Goal: Information Seeking & Learning: Learn about a topic

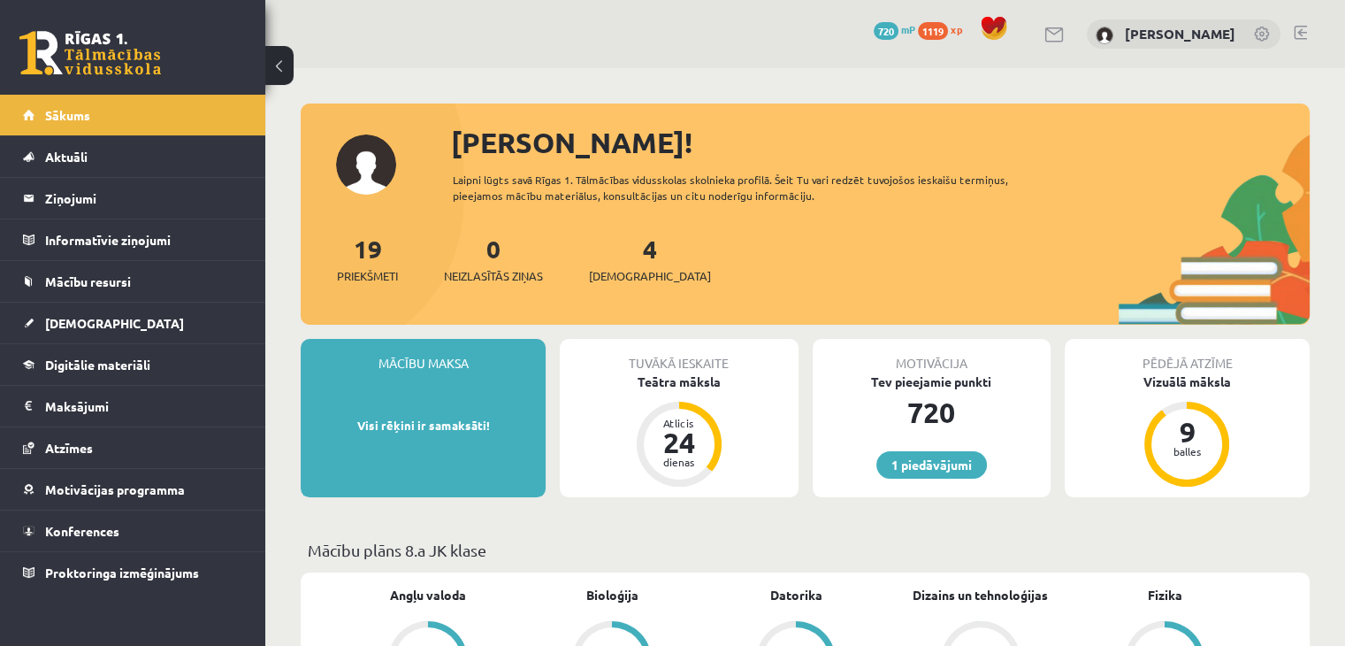
click at [1309, 32] on div "1 Dāvanas 720 mP 1119 xp Adriana Villa" at bounding box center [805, 34] width 1080 height 68
click at [1299, 33] on link at bounding box center [1300, 33] width 13 height 14
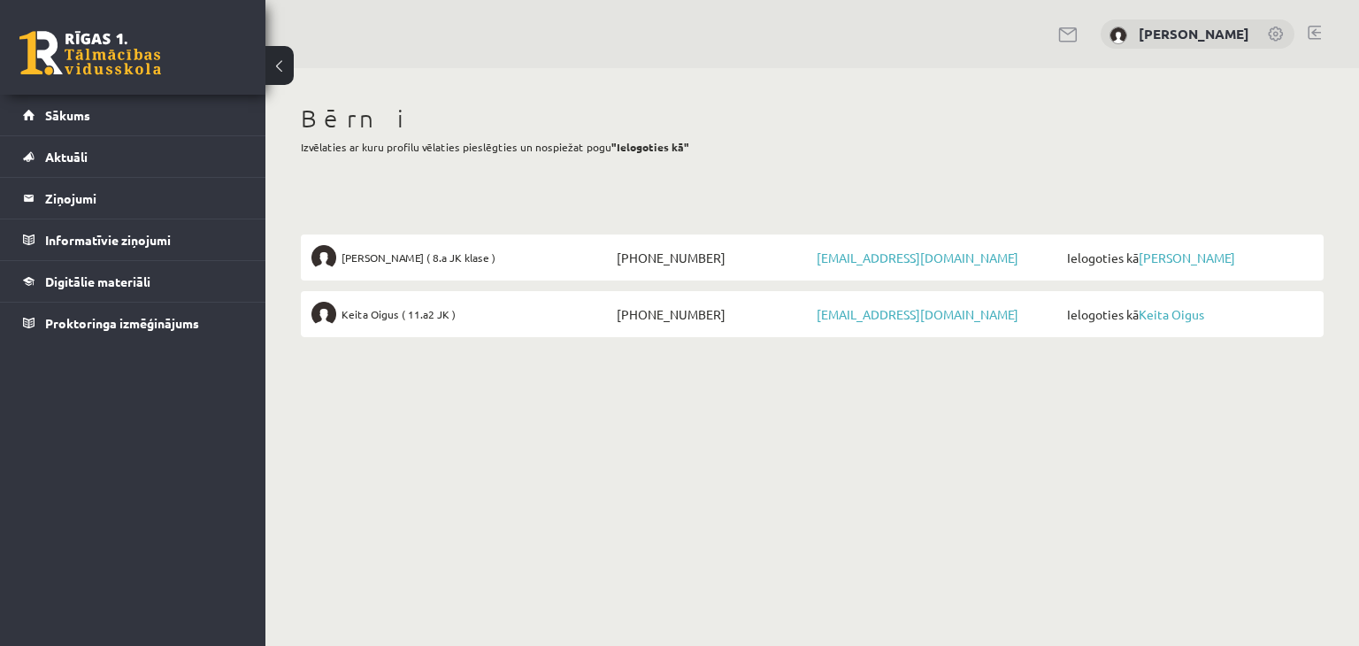
click at [382, 318] on span "Keita Oigus ( 11.a2 JK )" at bounding box center [398, 314] width 114 height 25
click at [70, 236] on legend "Informatīvie ziņojumi 0" at bounding box center [144, 239] width 198 height 41
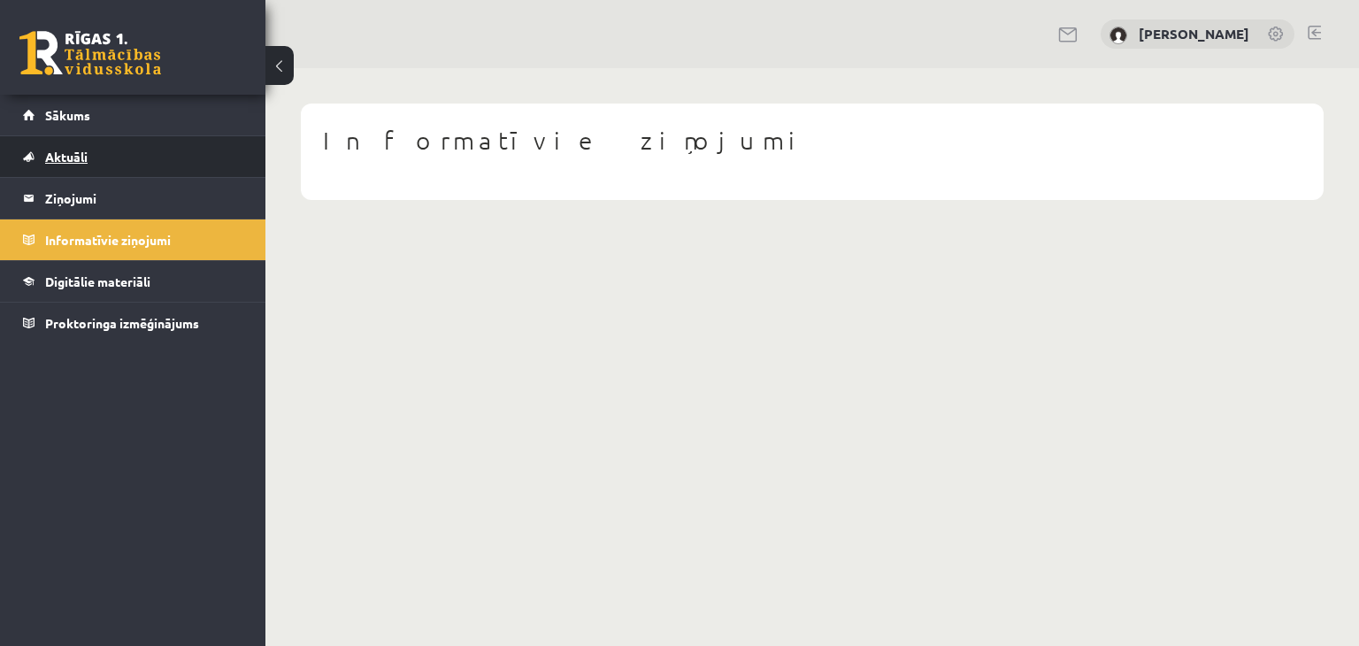
click at [58, 160] on span "Aktuāli" at bounding box center [66, 157] width 42 height 16
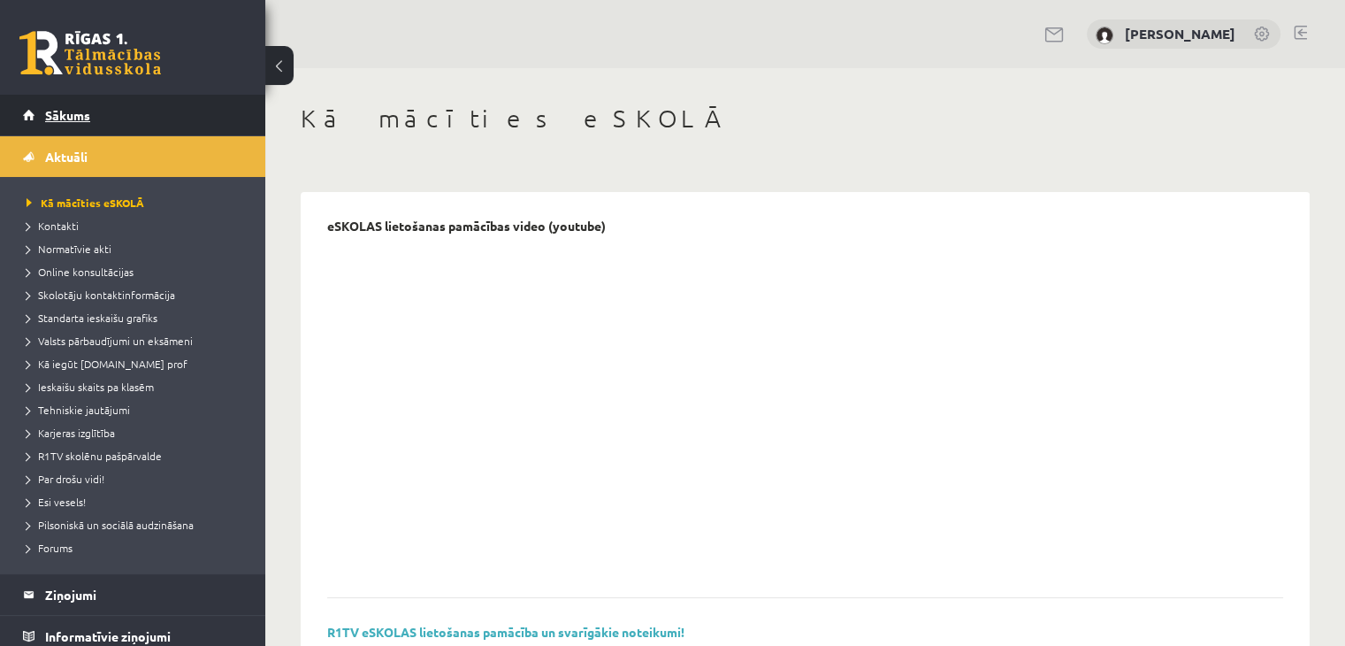
click at [56, 120] on span "Sākums" at bounding box center [67, 115] width 45 height 16
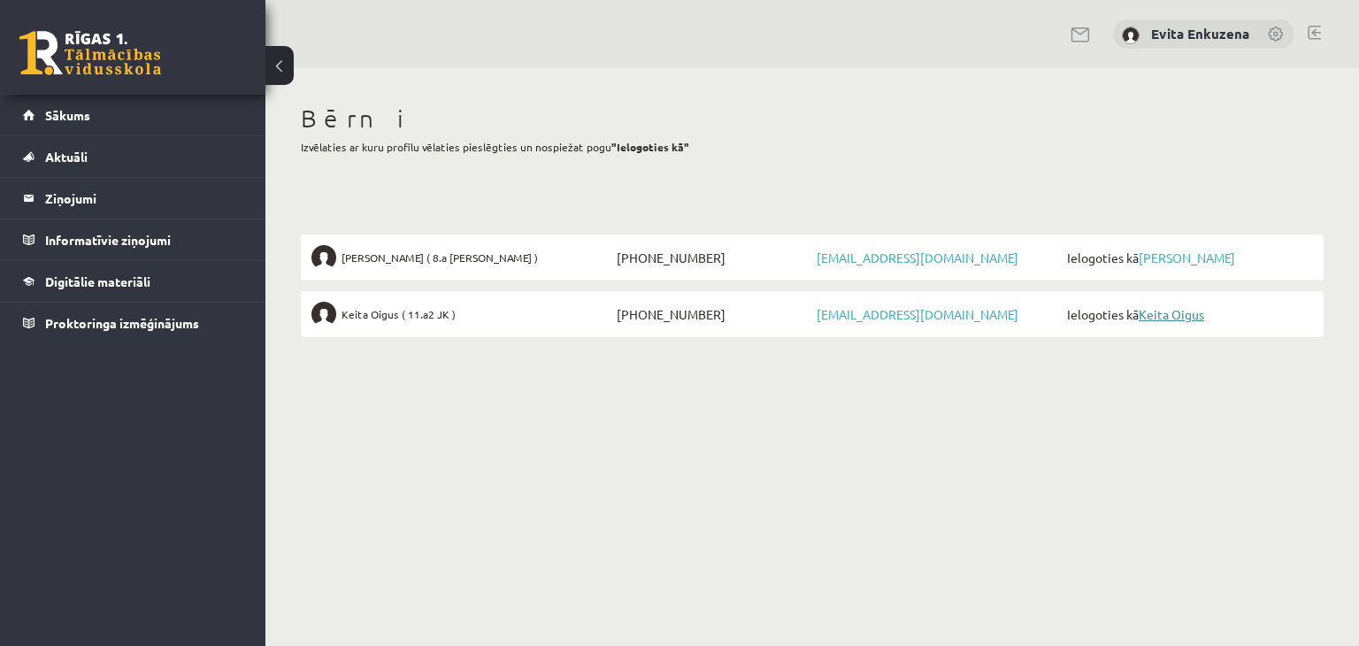
click at [1185, 311] on link "Keita Oigus" at bounding box center [1170, 314] width 65 height 16
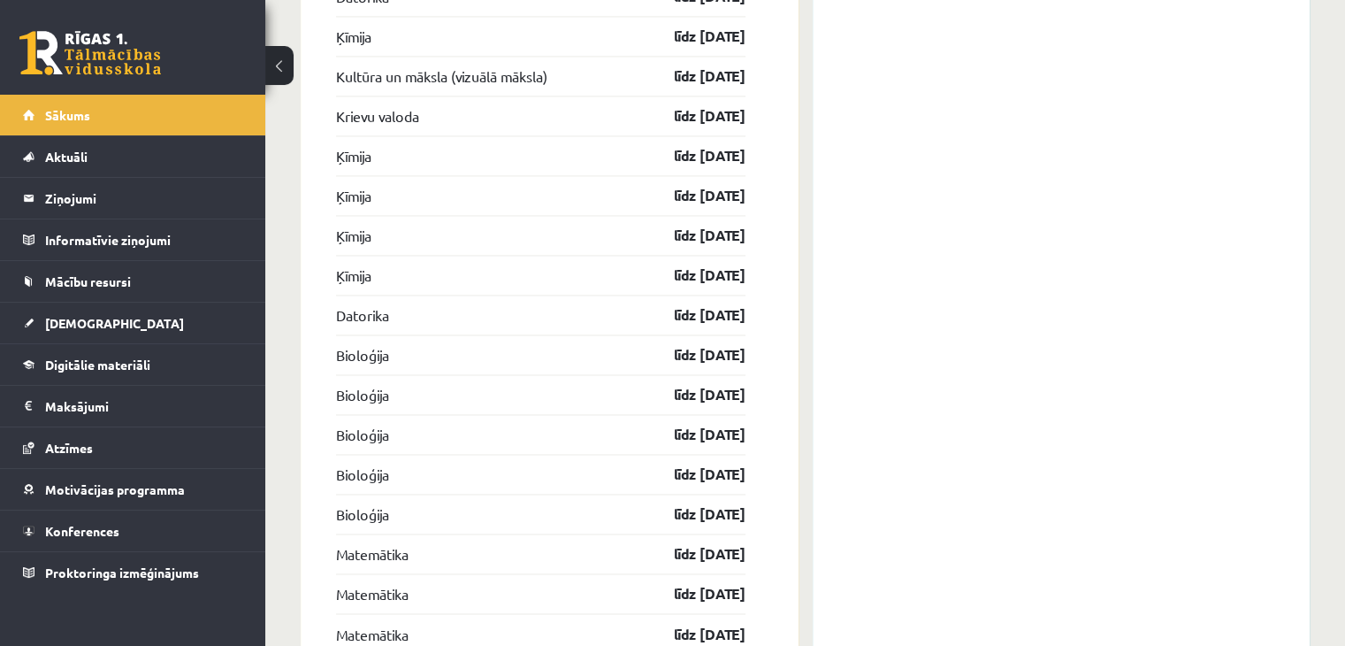
scroll to position [2560, 0]
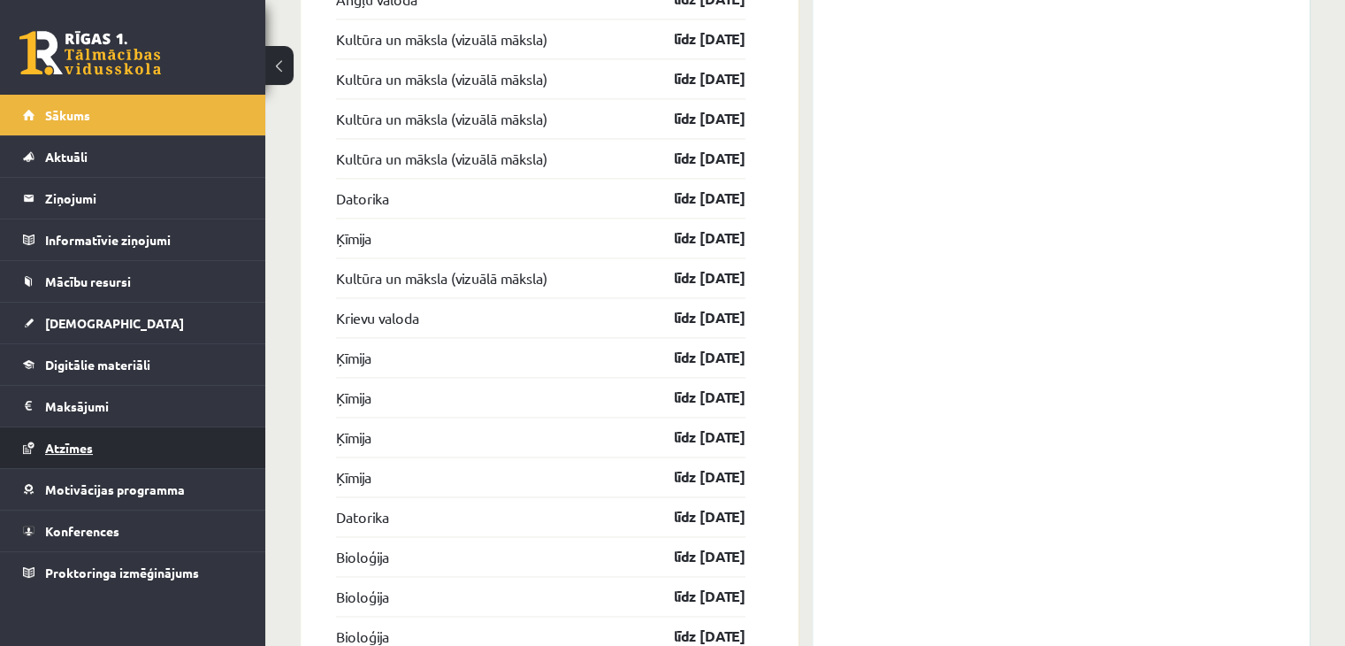
click at [73, 447] on span "Atzīmes" at bounding box center [69, 448] width 48 height 16
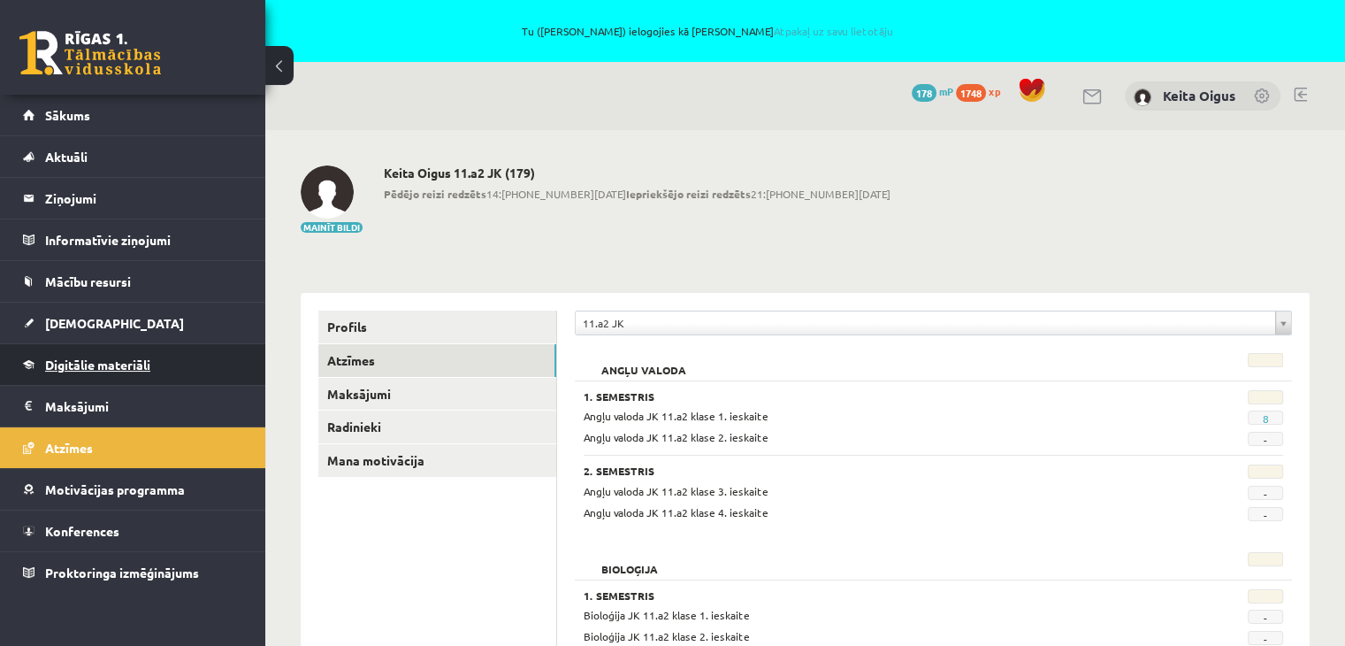
click at [133, 372] on link "Digitālie materiāli" at bounding box center [133, 364] width 220 height 41
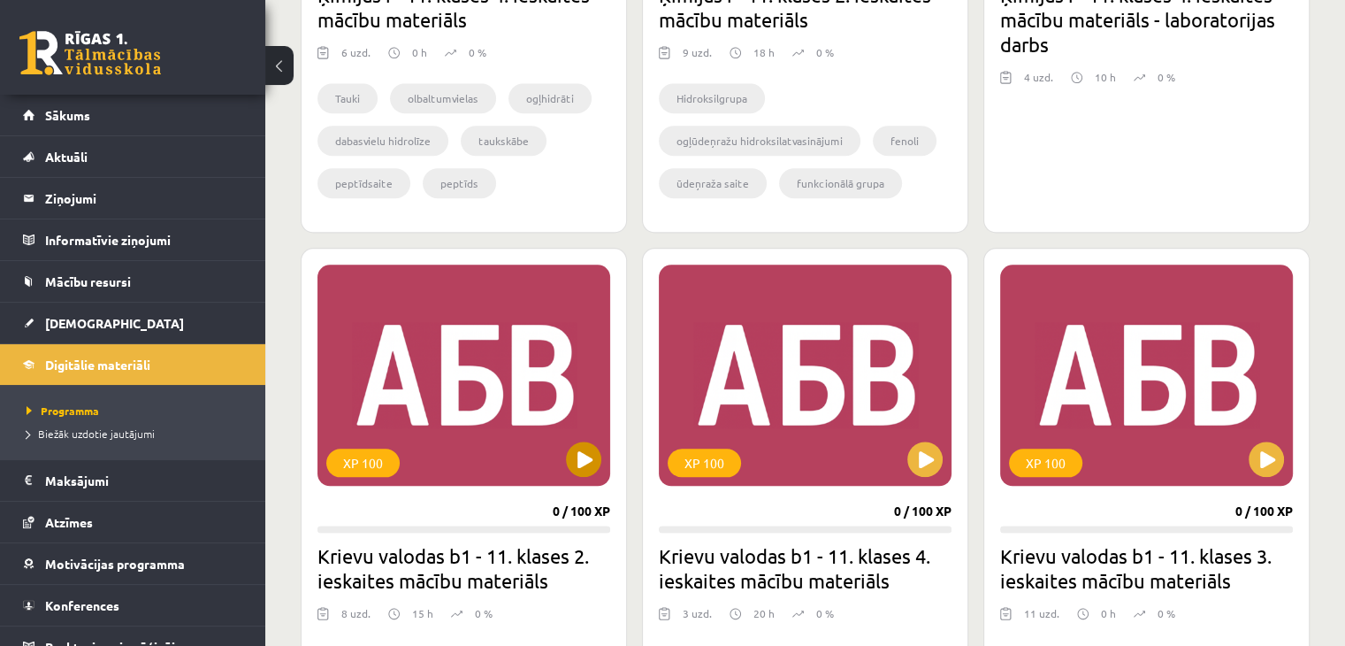
scroll to position [2211, 0]
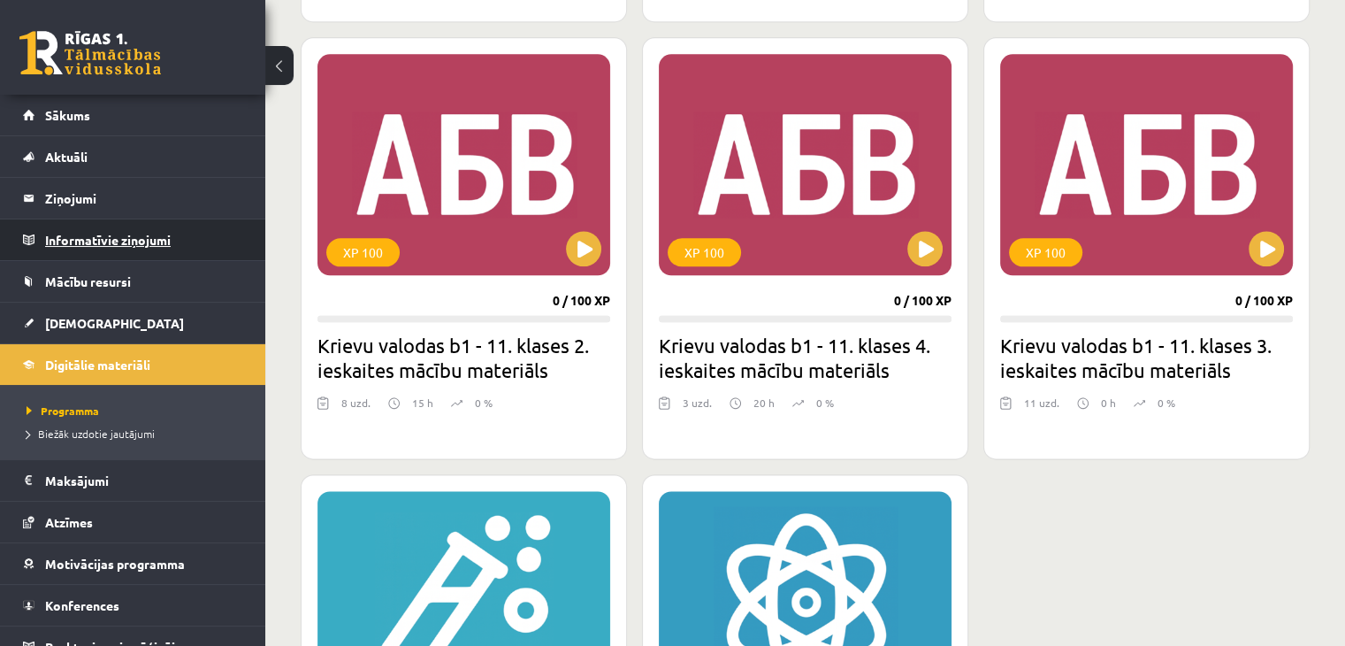
click at [62, 234] on legend "Informatīvie ziņojumi 0" at bounding box center [144, 239] width 198 height 41
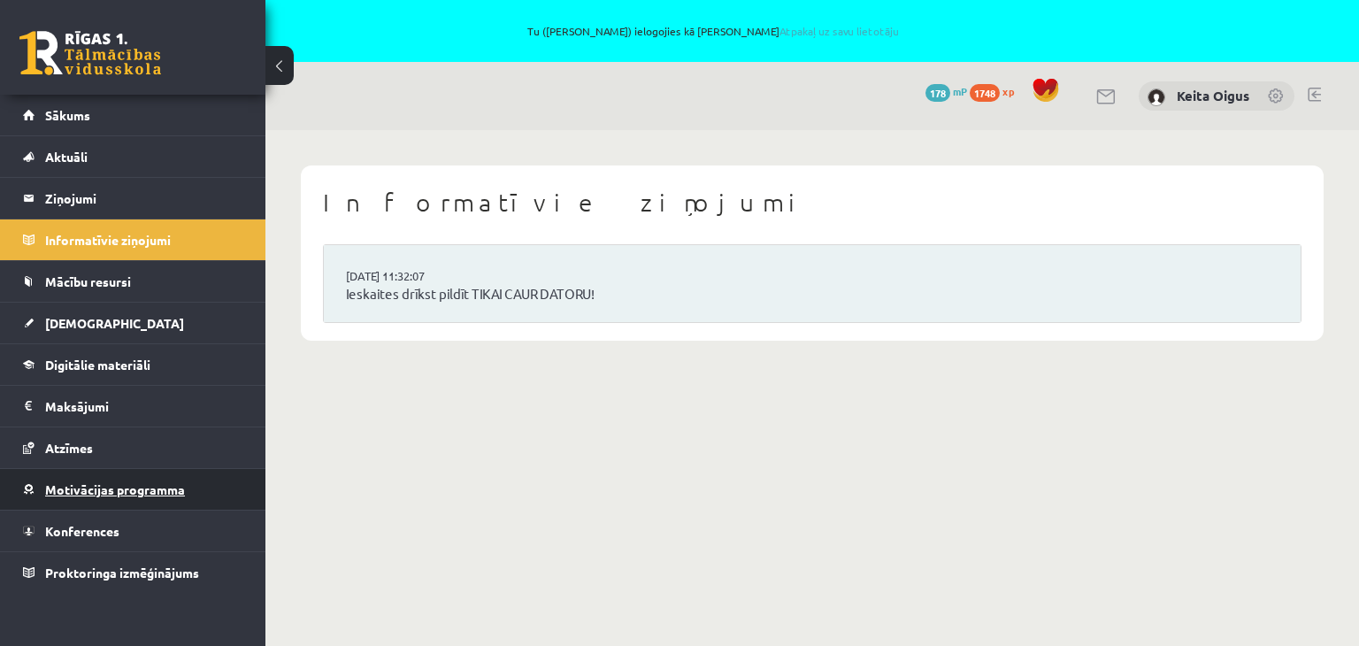
click at [65, 487] on span "Motivācijas programma" at bounding box center [115, 489] width 140 height 16
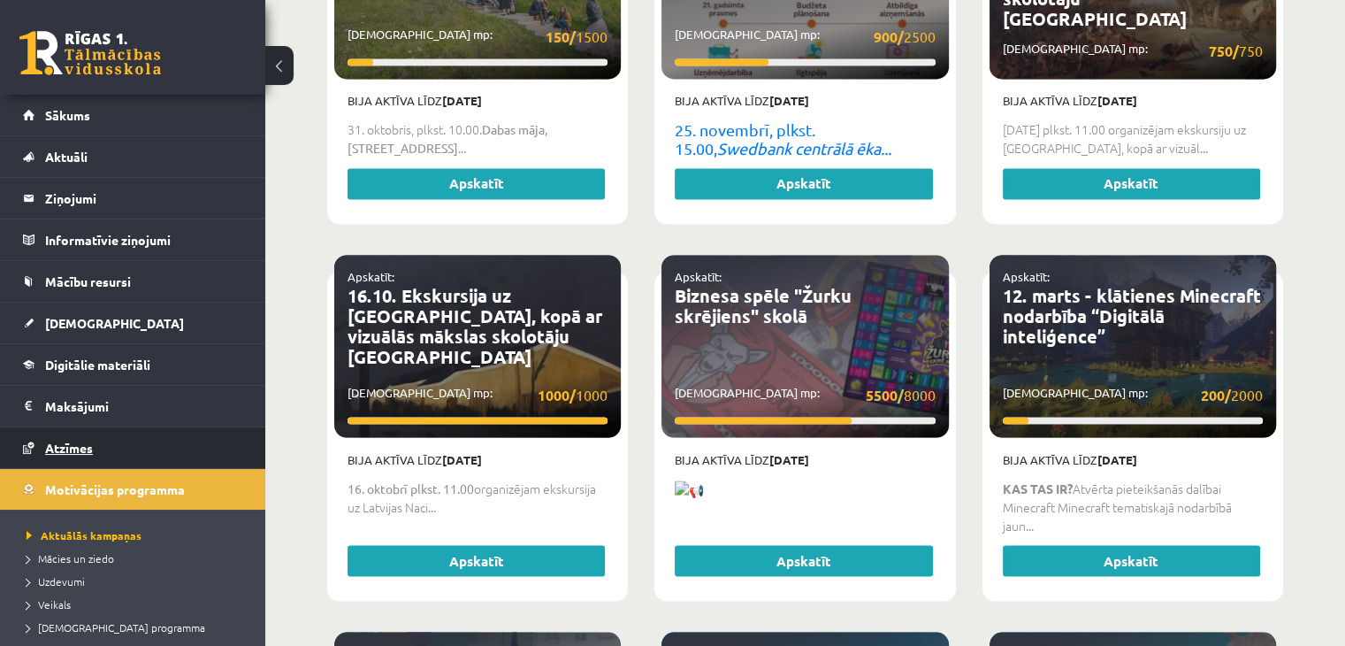
scroll to position [134, 0]
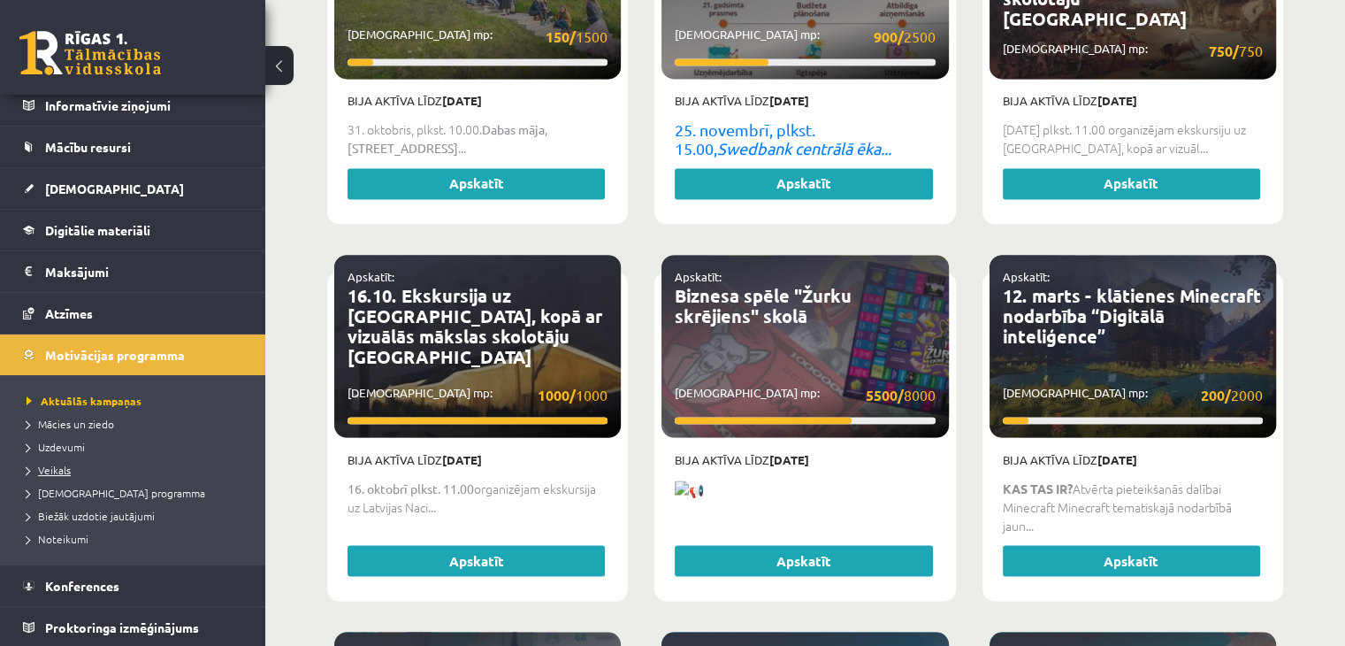
click at [51, 464] on span "Veikals" at bounding box center [49, 470] width 44 height 14
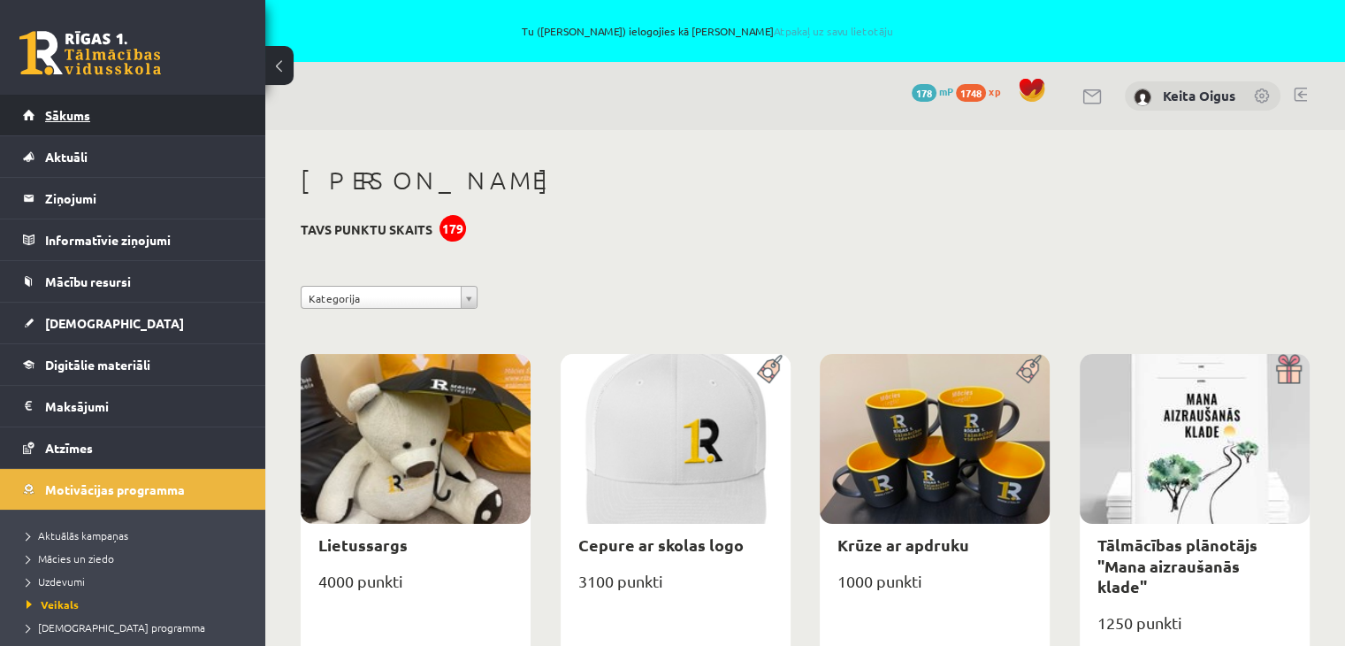
click at [64, 114] on span "Sākums" at bounding box center [67, 115] width 45 height 16
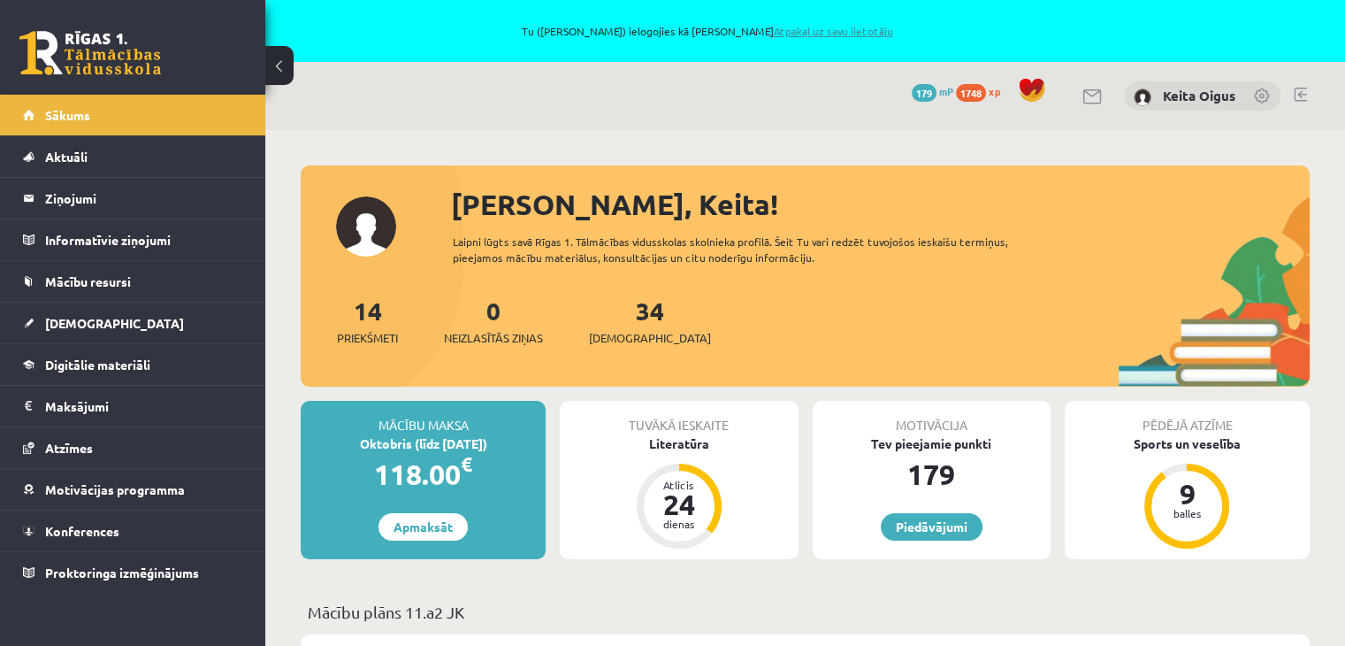
click at [816, 32] on link "Atpakaļ uz savu lietotāju" at bounding box center [832, 31] width 119 height 14
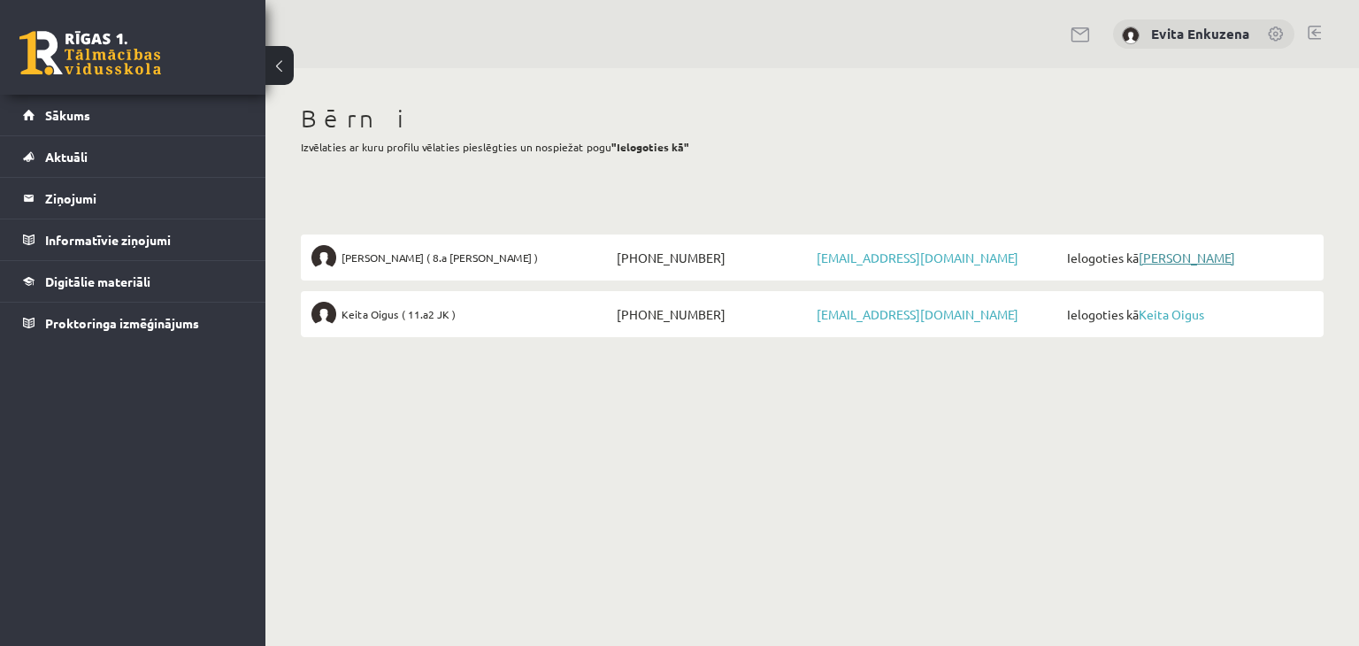
click at [1162, 257] on link "[PERSON_NAME]" at bounding box center [1186, 257] width 96 height 16
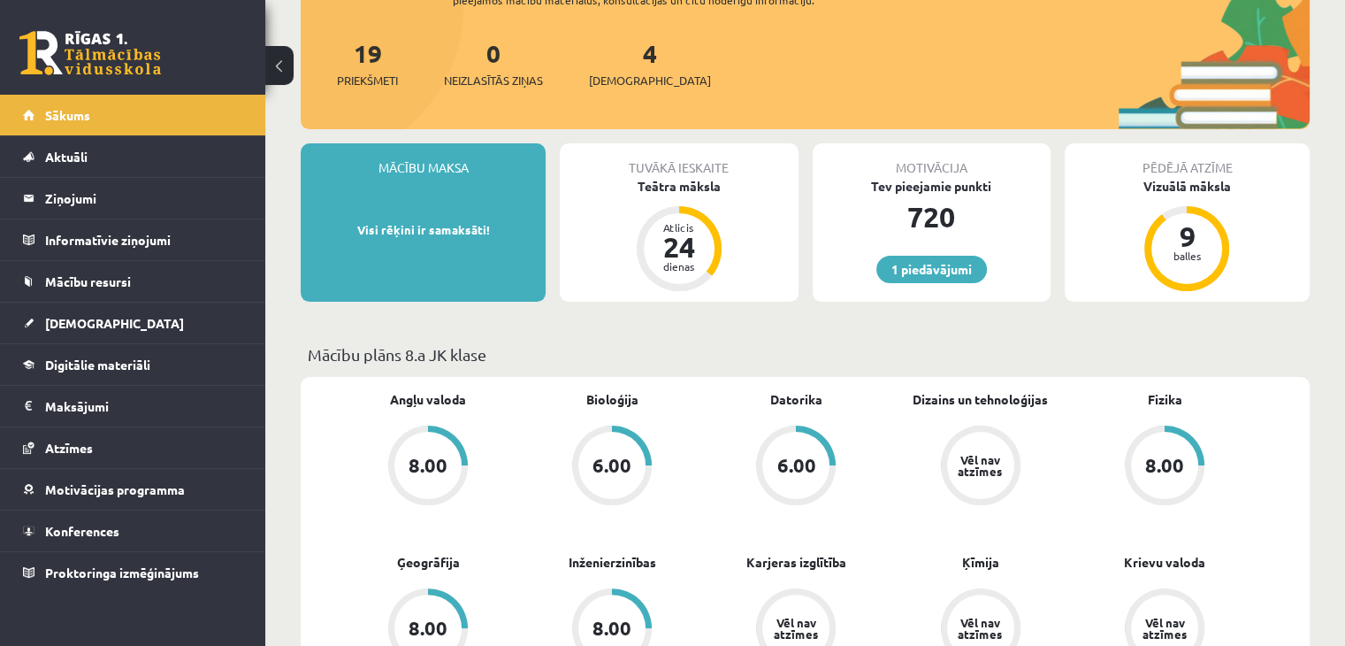
scroll to position [265, 0]
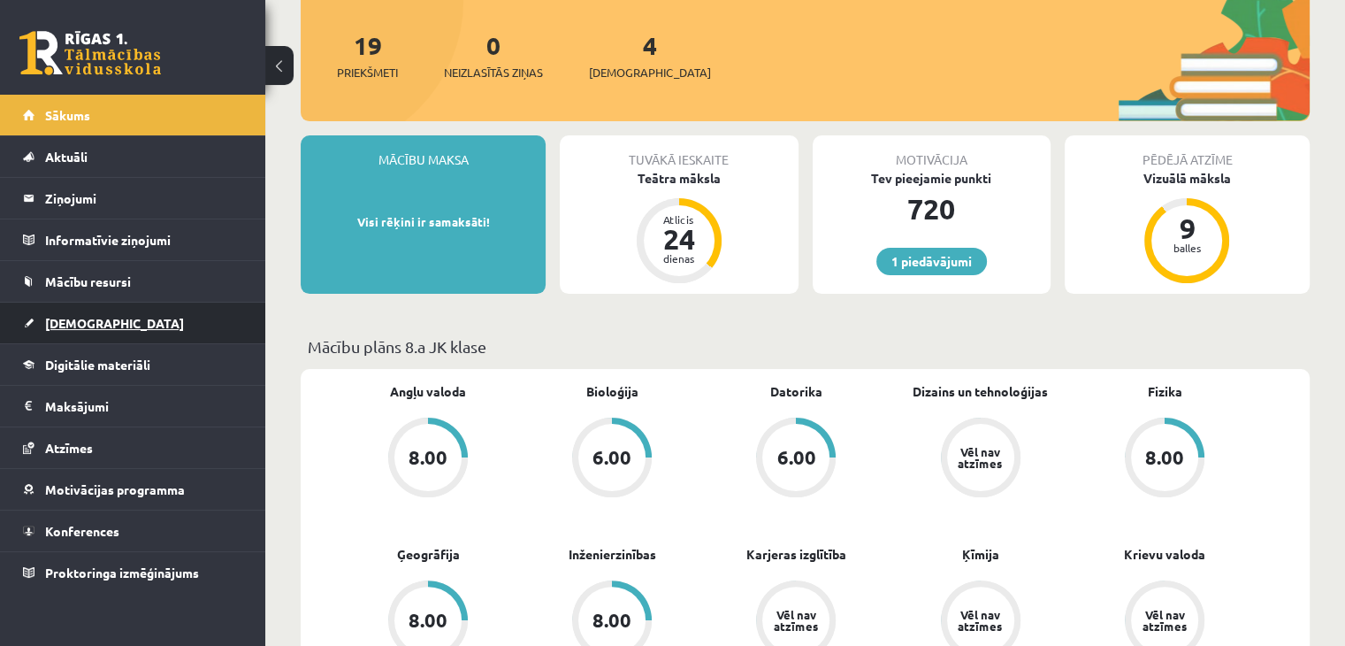
click at [67, 322] on span "[DEMOGRAPHIC_DATA]" at bounding box center [114, 323] width 139 height 16
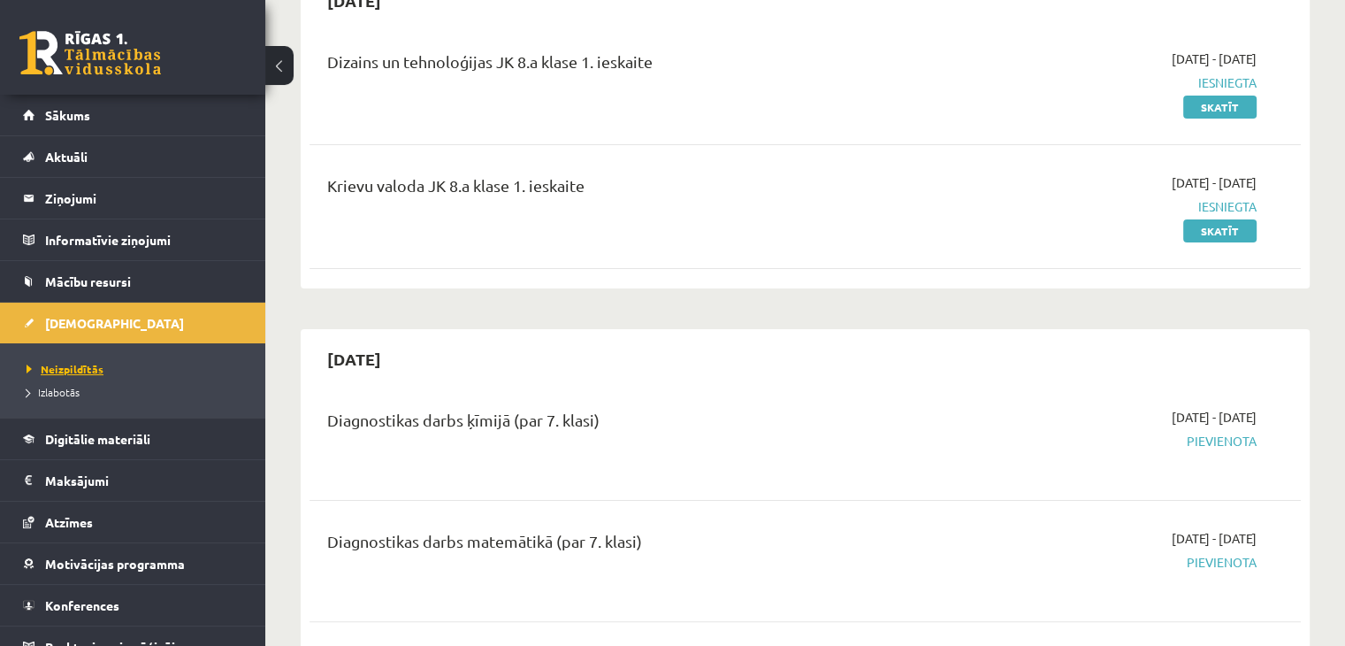
click at [71, 361] on link "Neizpildītās" at bounding box center [137, 369] width 221 height 16
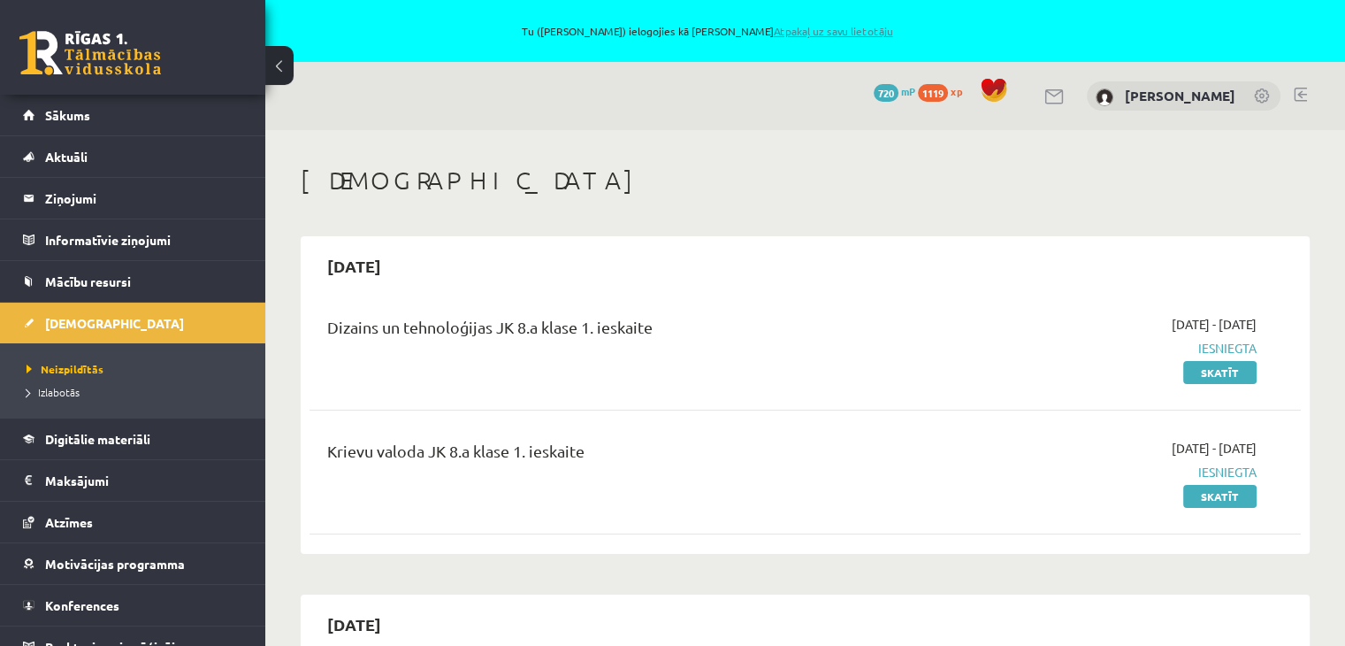
click at [839, 29] on link "Atpakaļ uz savu lietotāju" at bounding box center [832, 31] width 119 height 14
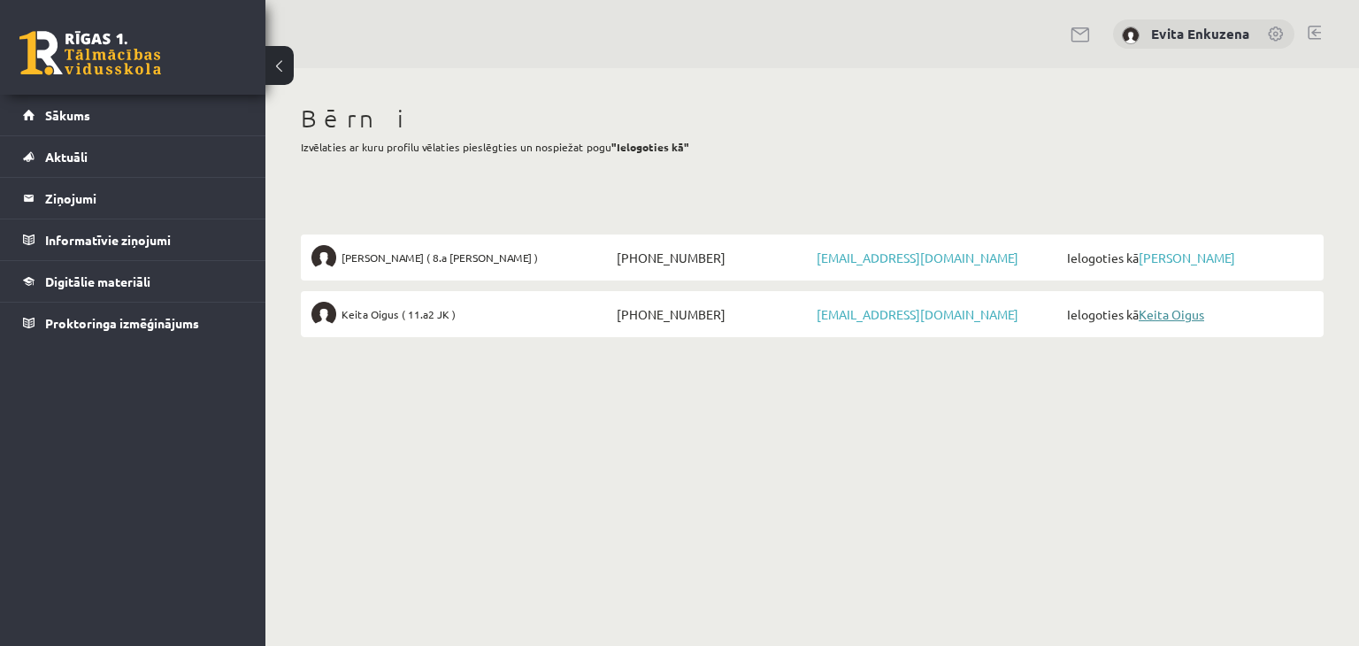
click at [1185, 318] on link "Keita Oigus" at bounding box center [1170, 314] width 65 height 16
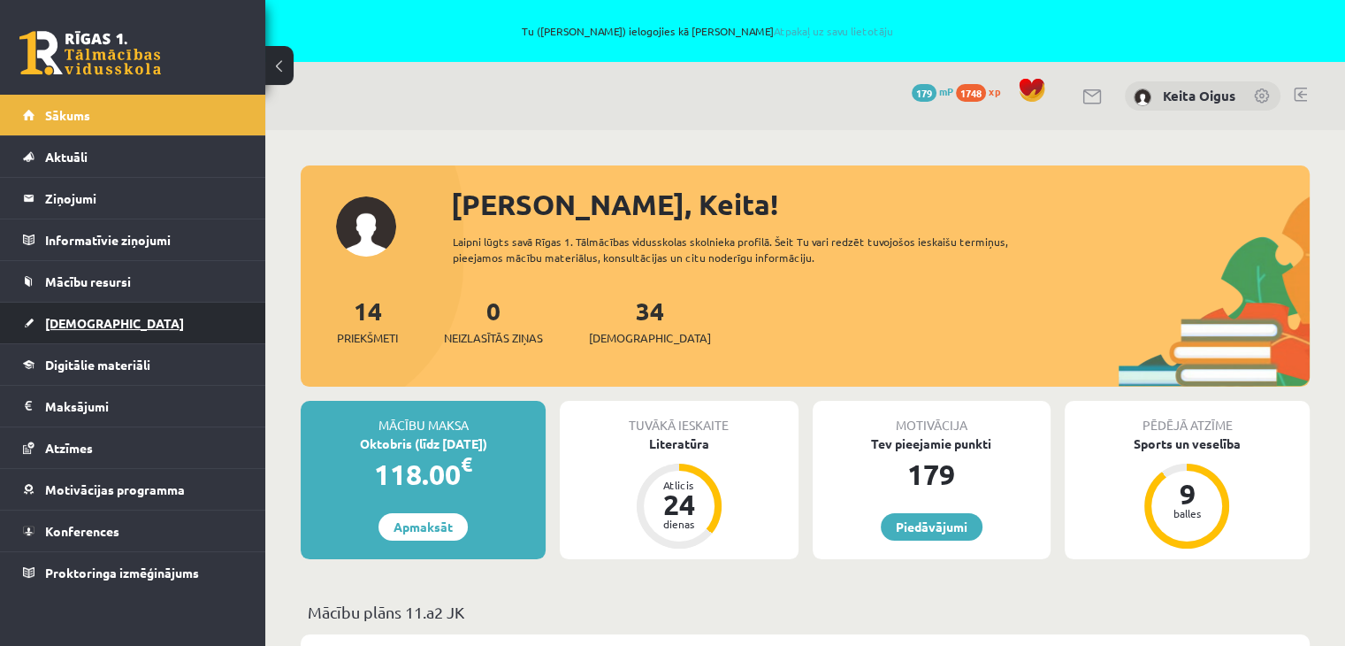
click at [87, 328] on link "[DEMOGRAPHIC_DATA]" at bounding box center [133, 323] width 220 height 41
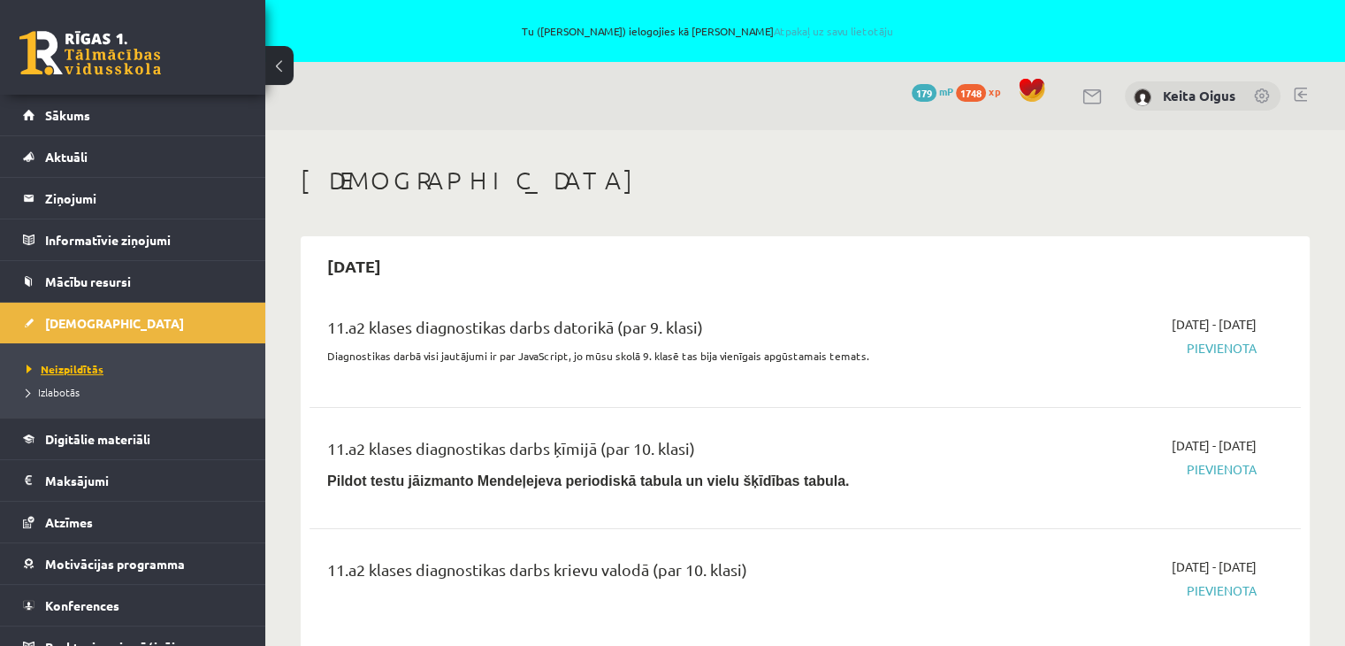
click at [79, 367] on span "Neizpildītās" at bounding box center [65, 369] width 77 height 14
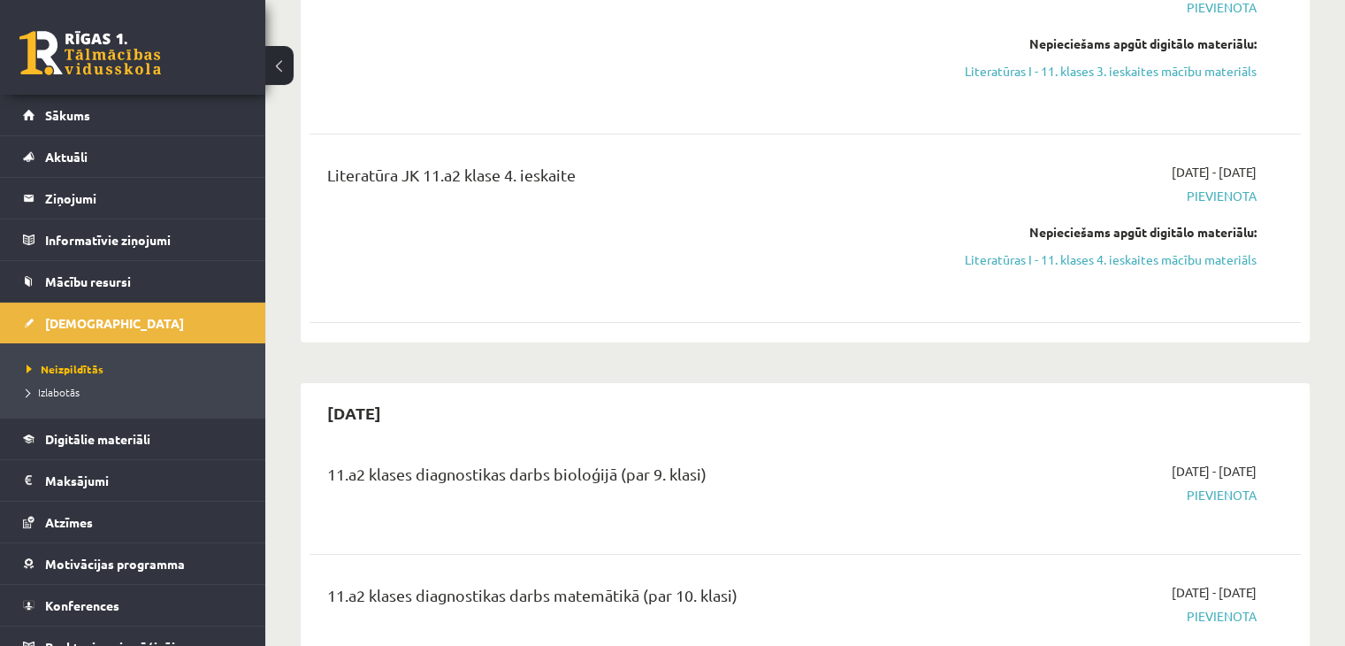
scroll to position [6723, 0]
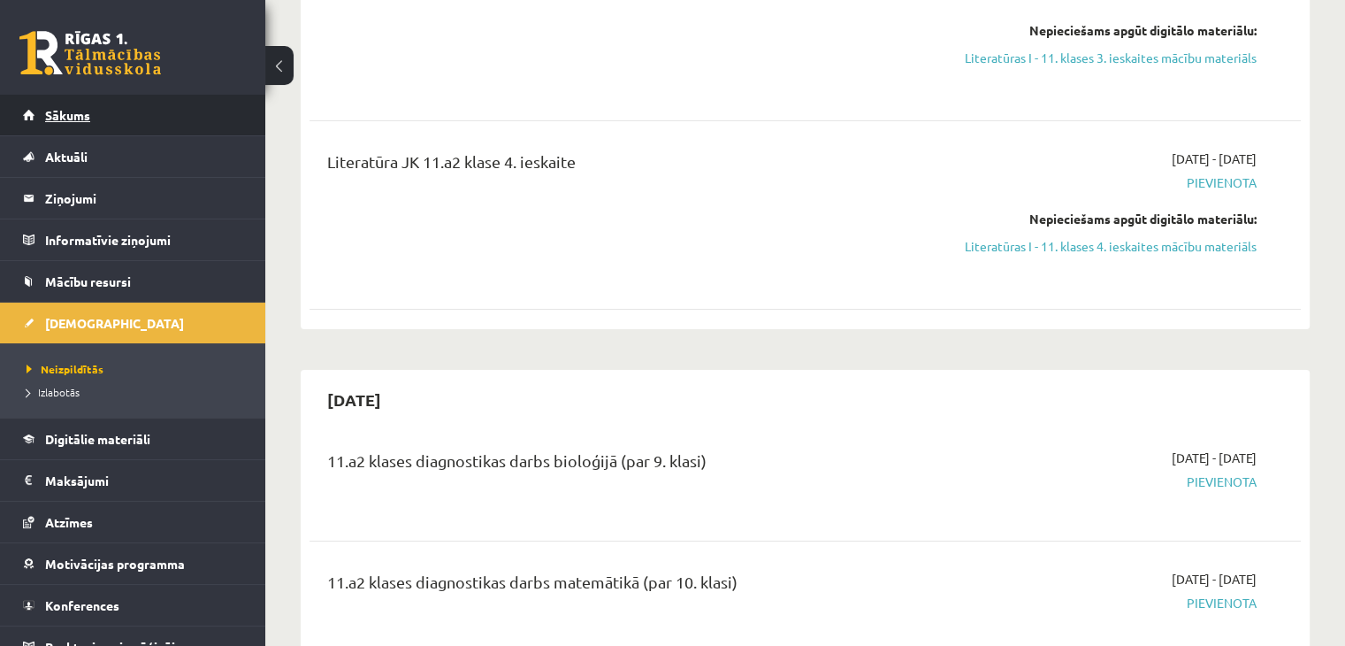
click at [71, 107] on span "Sākums" at bounding box center [67, 115] width 45 height 16
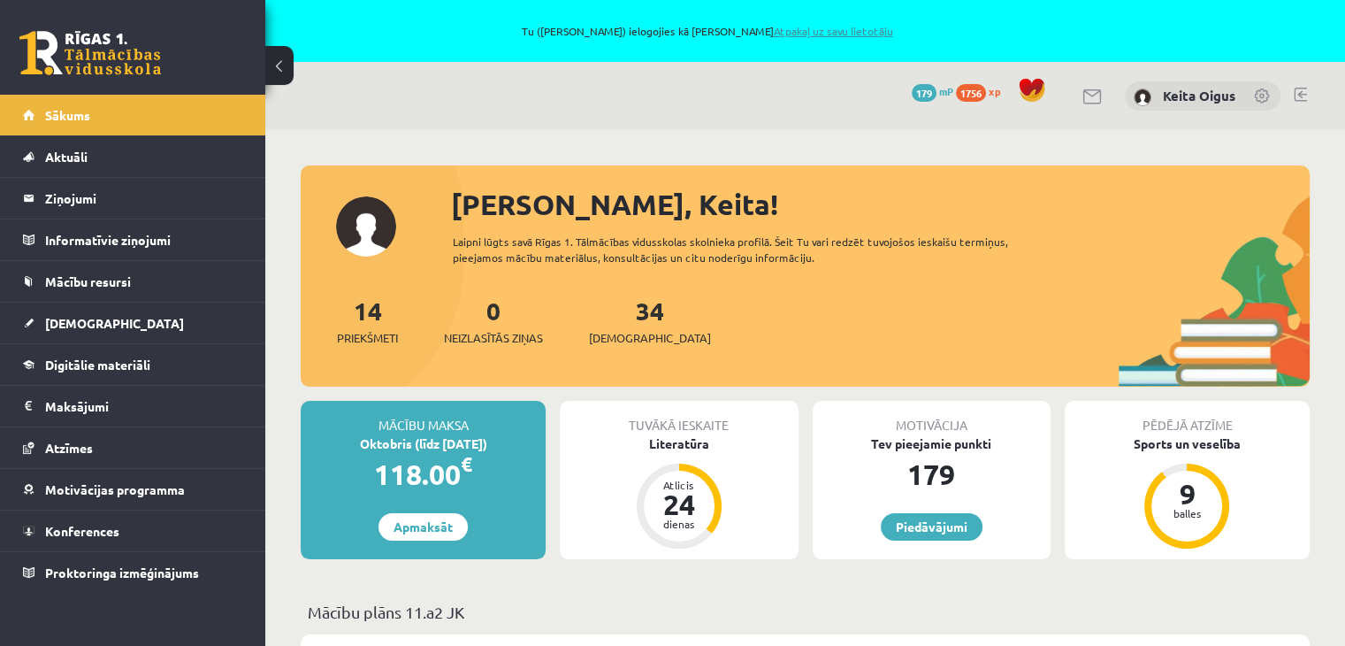
click at [839, 26] on link "Atpakaļ uz savu lietotāju" at bounding box center [832, 31] width 119 height 14
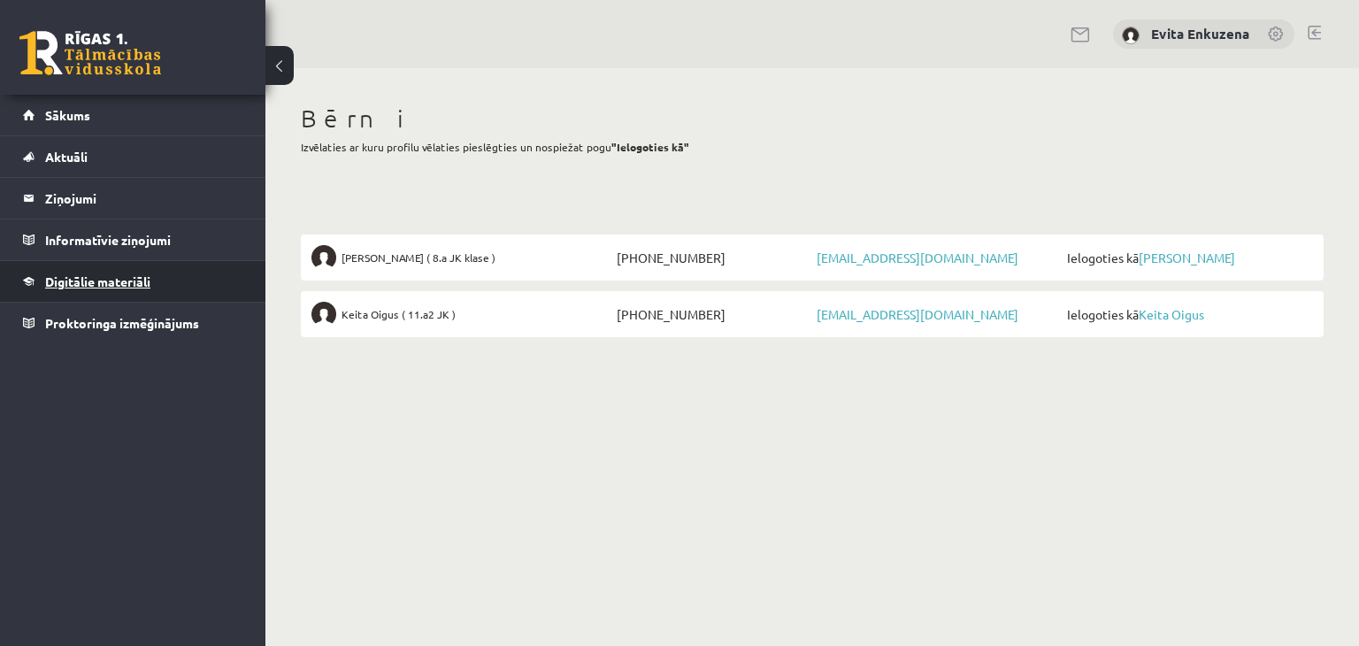
click at [81, 275] on span "Digitālie materiāli" at bounding box center [97, 281] width 105 height 16
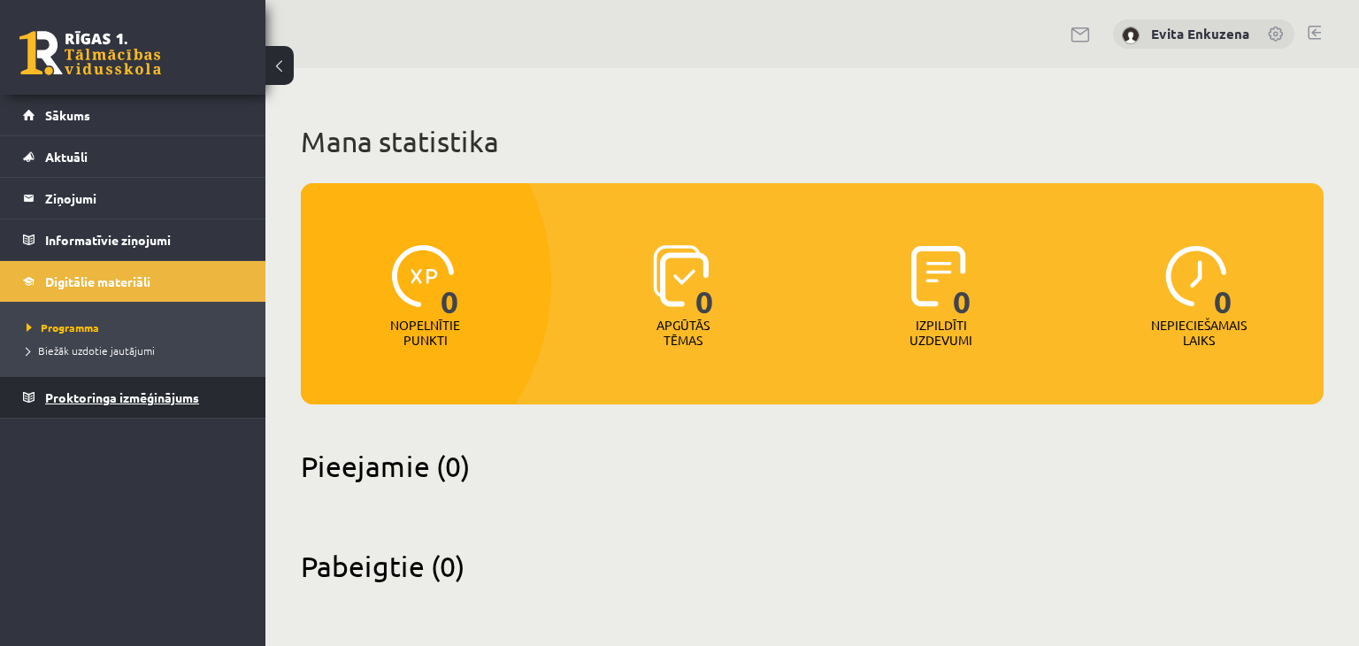
click at [91, 397] on span "Proktoringa izmēģinājums" at bounding box center [122, 397] width 154 height 16
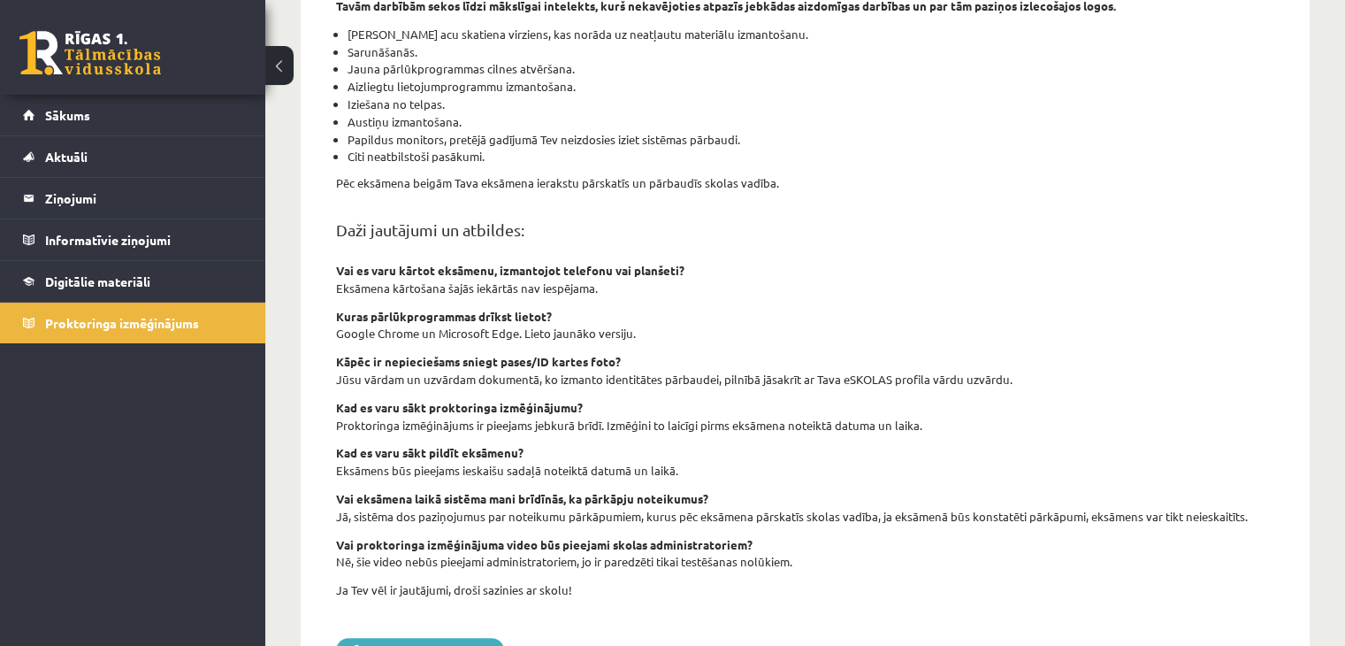
scroll to position [611, 0]
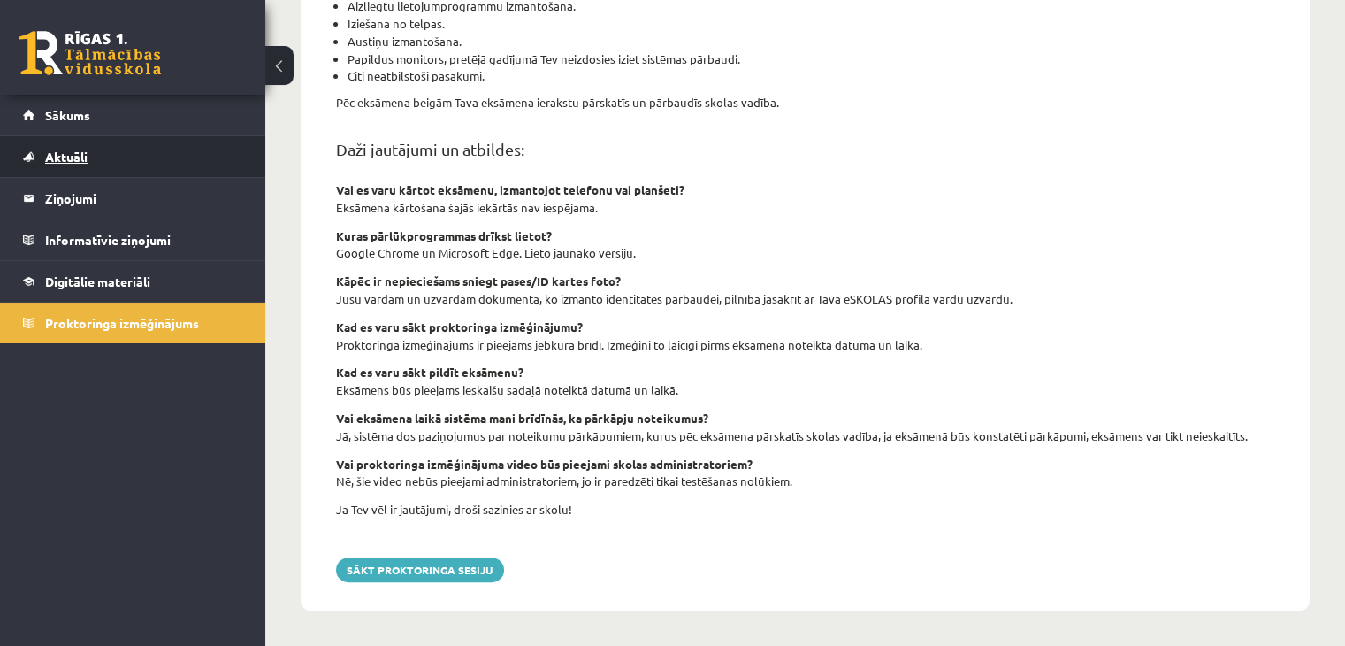
click at [67, 149] on span "Aktuāli" at bounding box center [66, 157] width 42 height 16
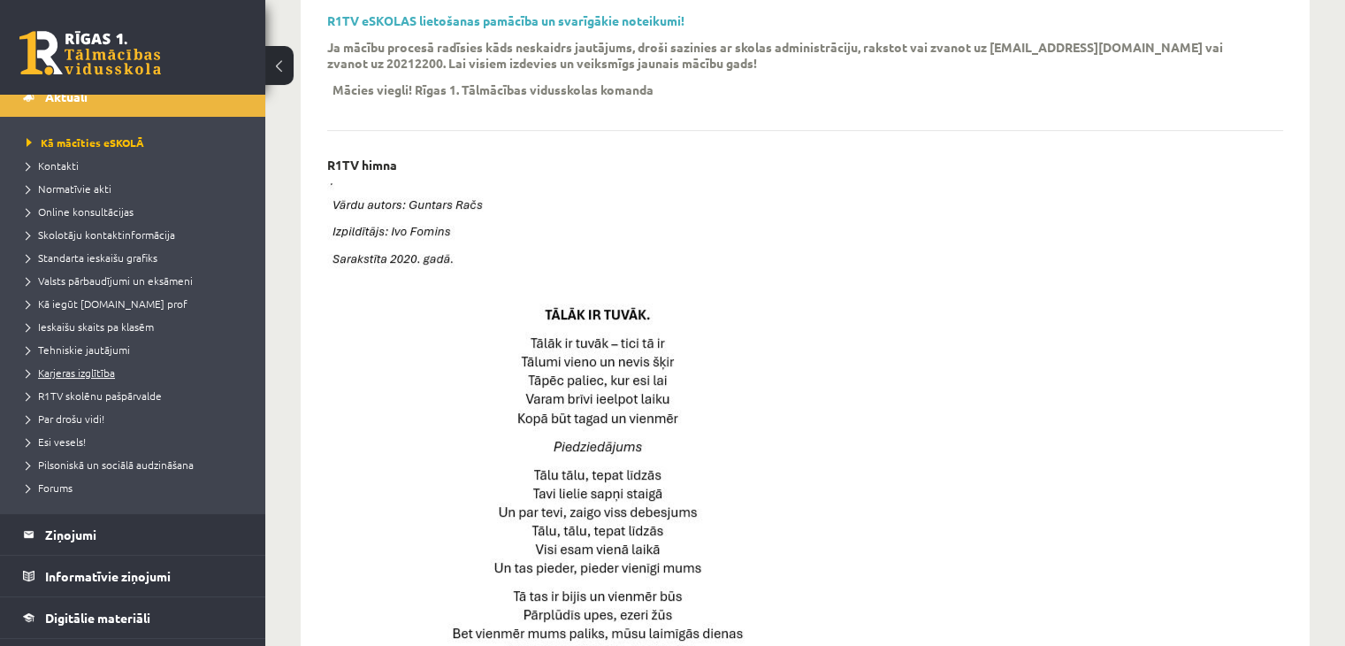
scroll to position [93, 0]
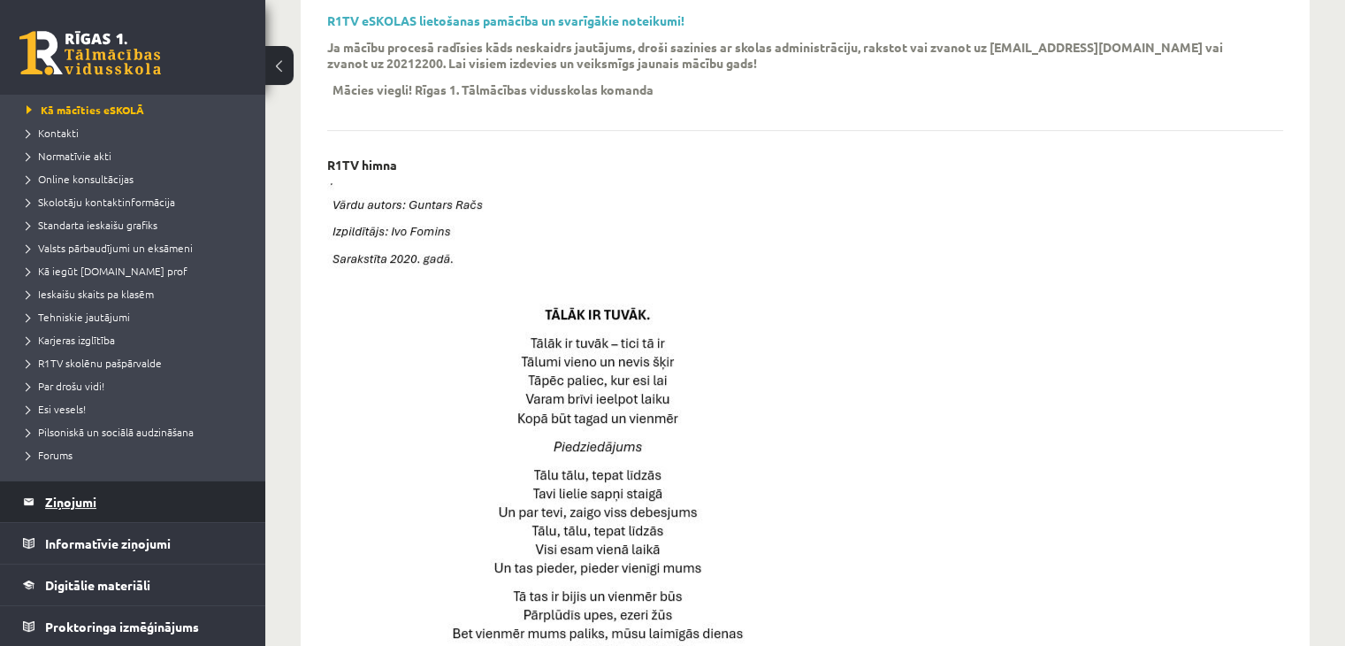
click at [67, 503] on legend "Ziņojumi 0" at bounding box center [144, 501] width 198 height 41
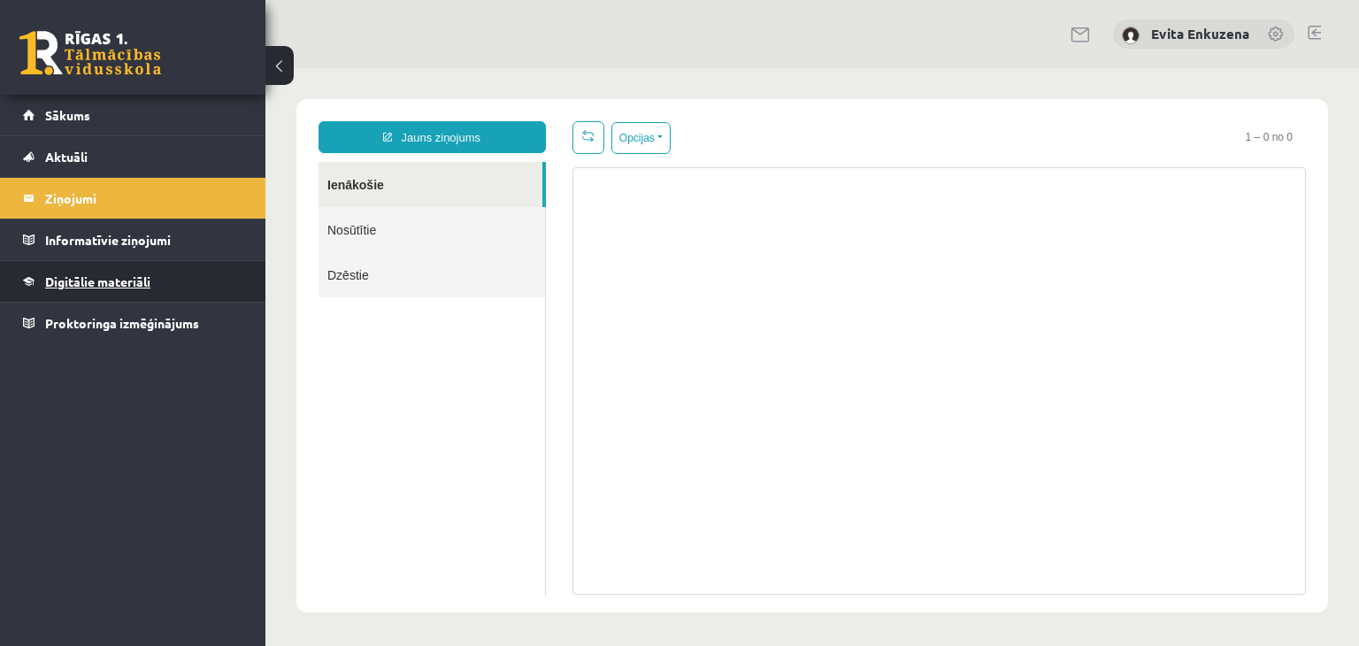
click at [80, 280] on span "Digitālie materiāli" at bounding box center [97, 281] width 105 height 16
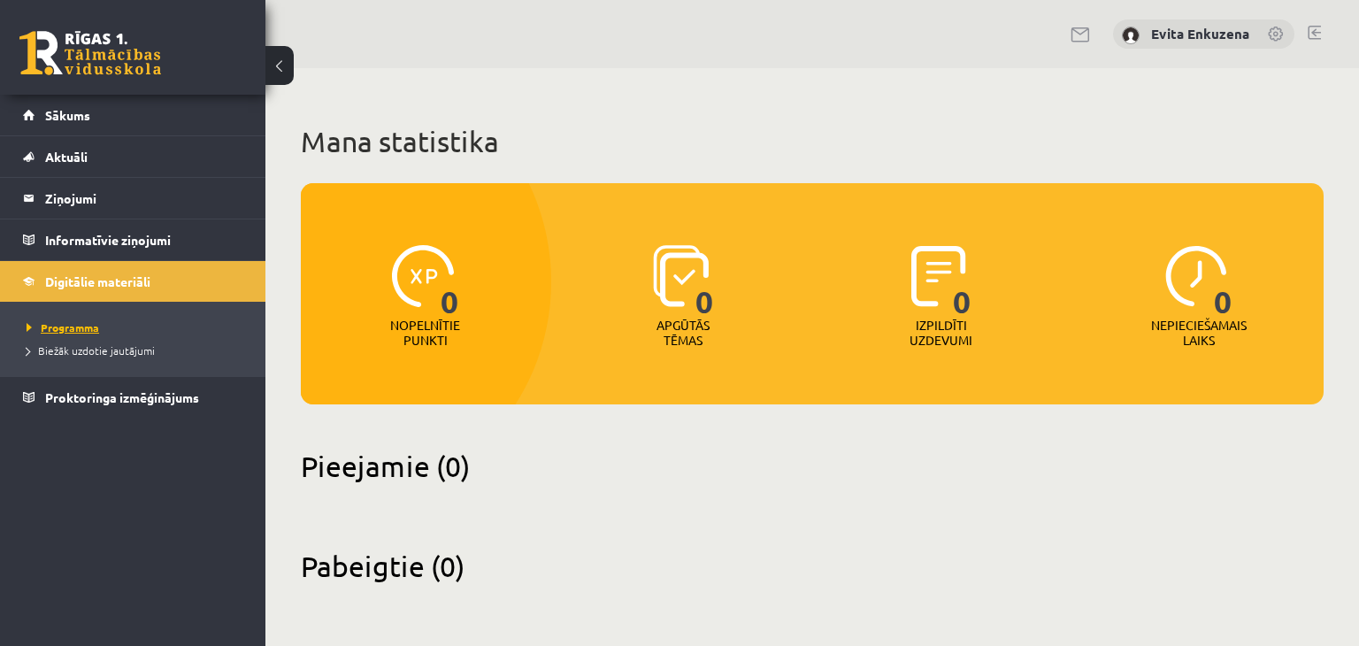
click at [63, 320] on span "Programma" at bounding box center [63, 327] width 73 height 14
